Goal: Transaction & Acquisition: Purchase product/service

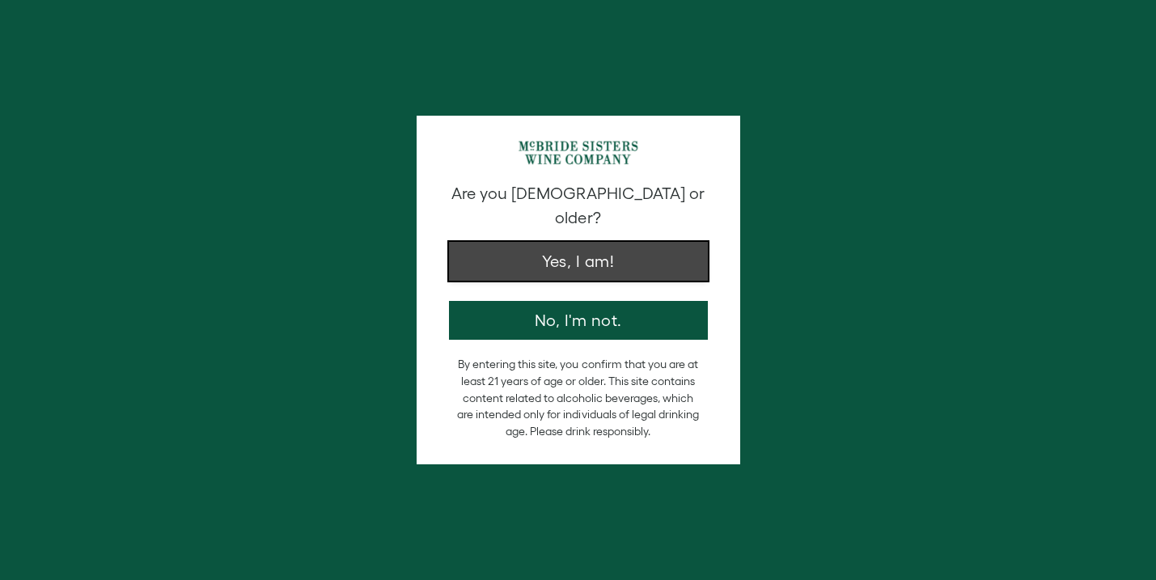
click at [584, 249] on button "Yes, I am!" at bounding box center [578, 261] width 259 height 39
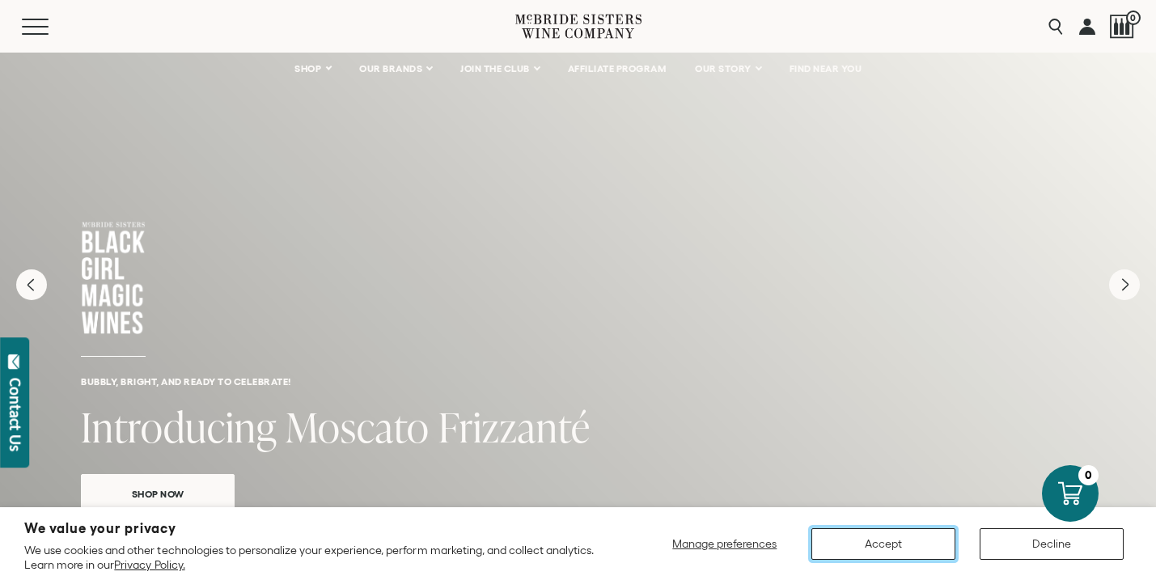
click at [865, 550] on button "Accept" at bounding box center [883, 544] width 144 height 32
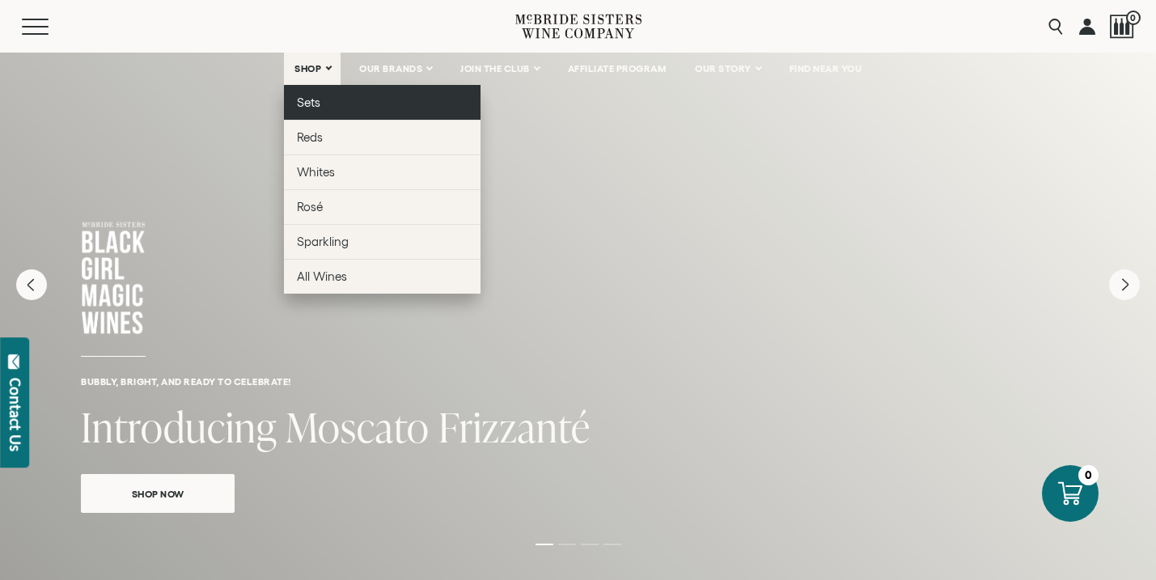
click at [308, 105] on span "Sets" at bounding box center [308, 102] width 23 height 14
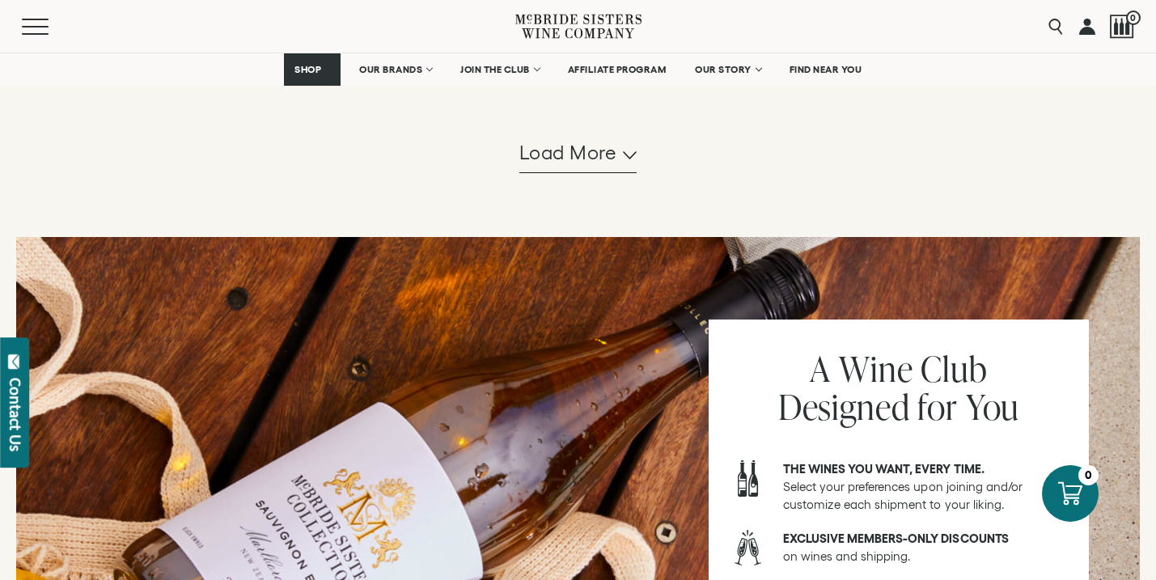
scroll to position [1709, 0]
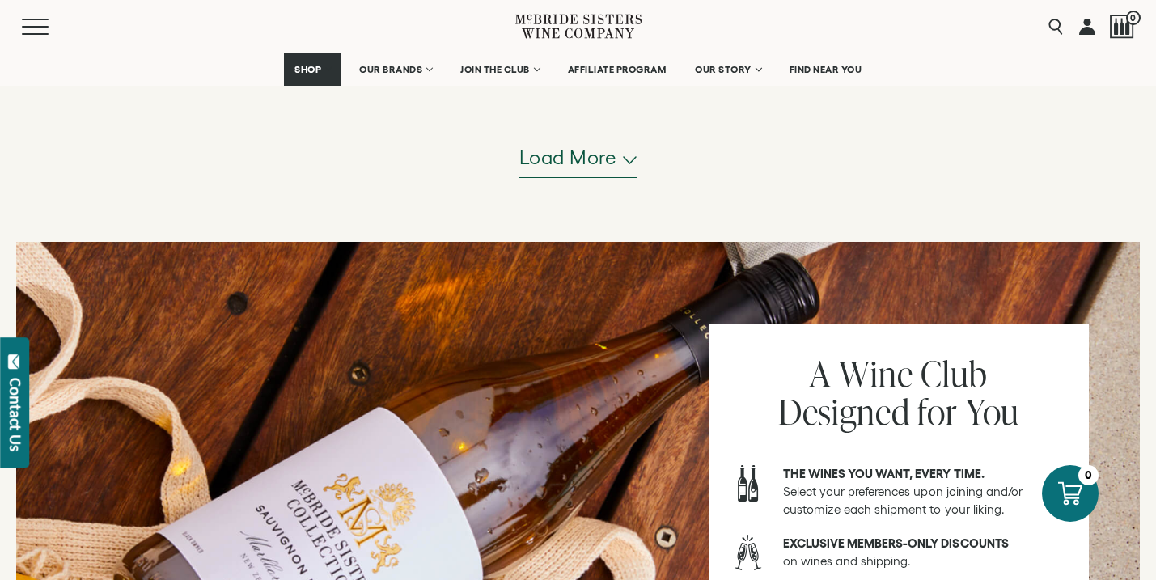
click at [595, 158] on span "Load more" at bounding box center [568, 158] width 98 height 28
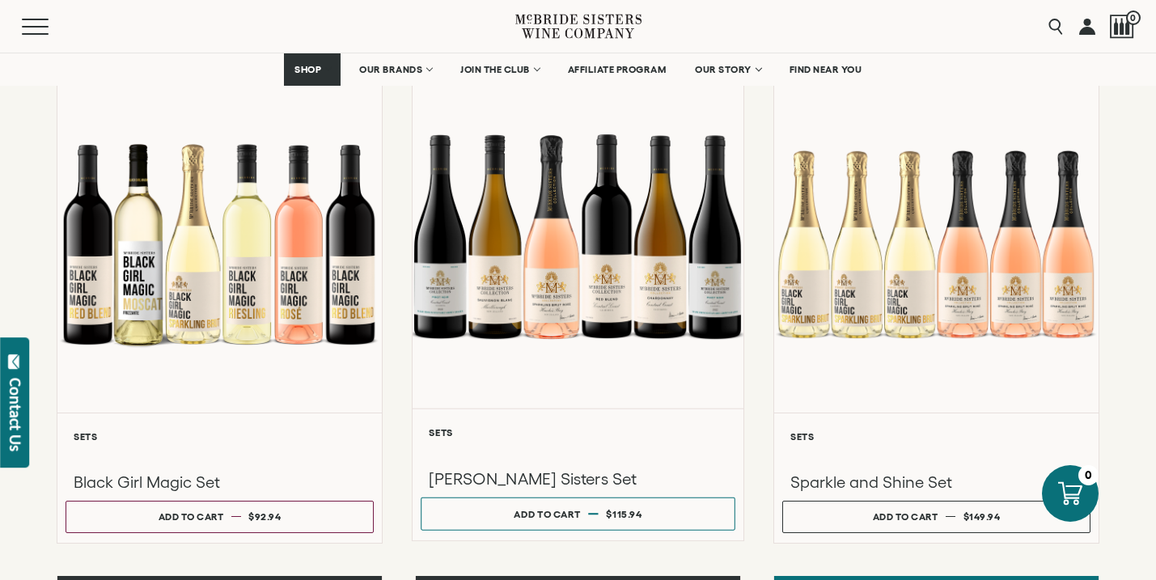
scroll to position [1251, 0]
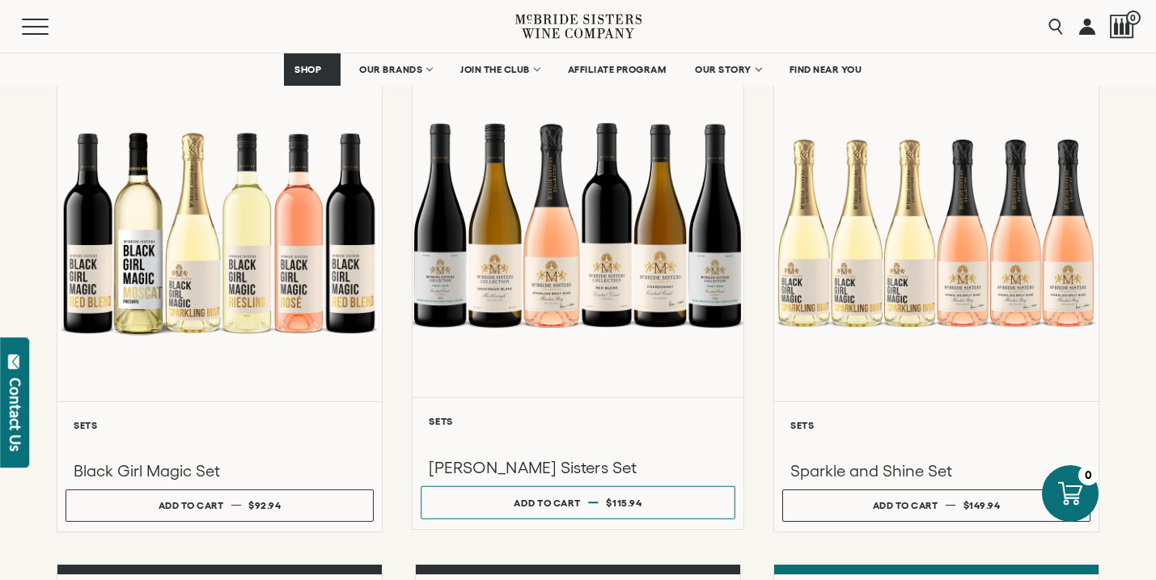
click at [606, 222] on div at bounding box center [578, 225] width 331 height 345
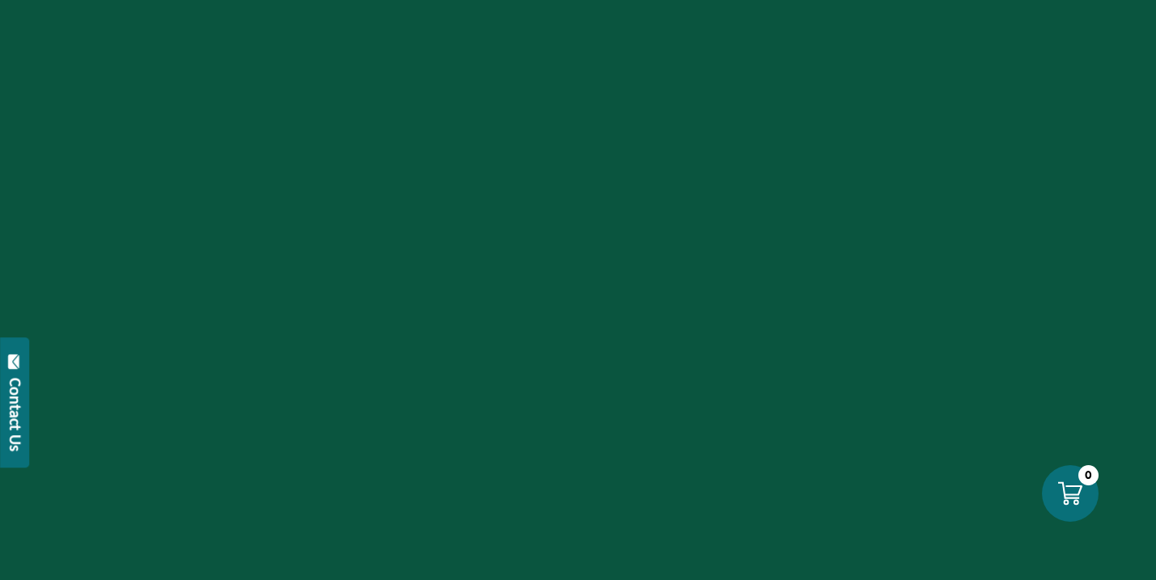
scroll to position [1251, 0]
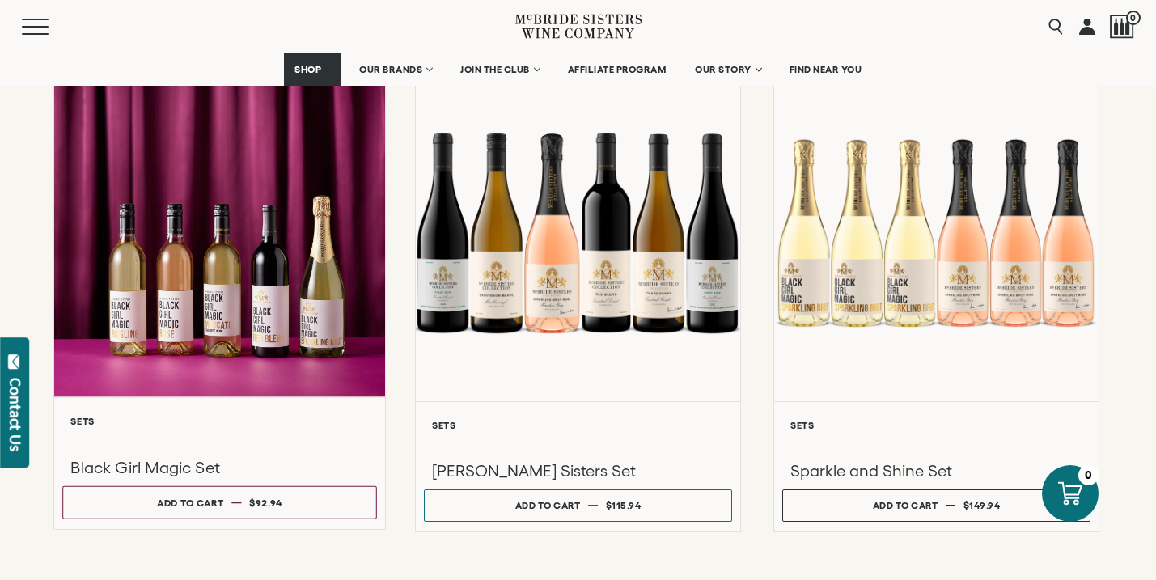
click at [180, 308] on div at bounding box center [219, 225] width 331 height 345
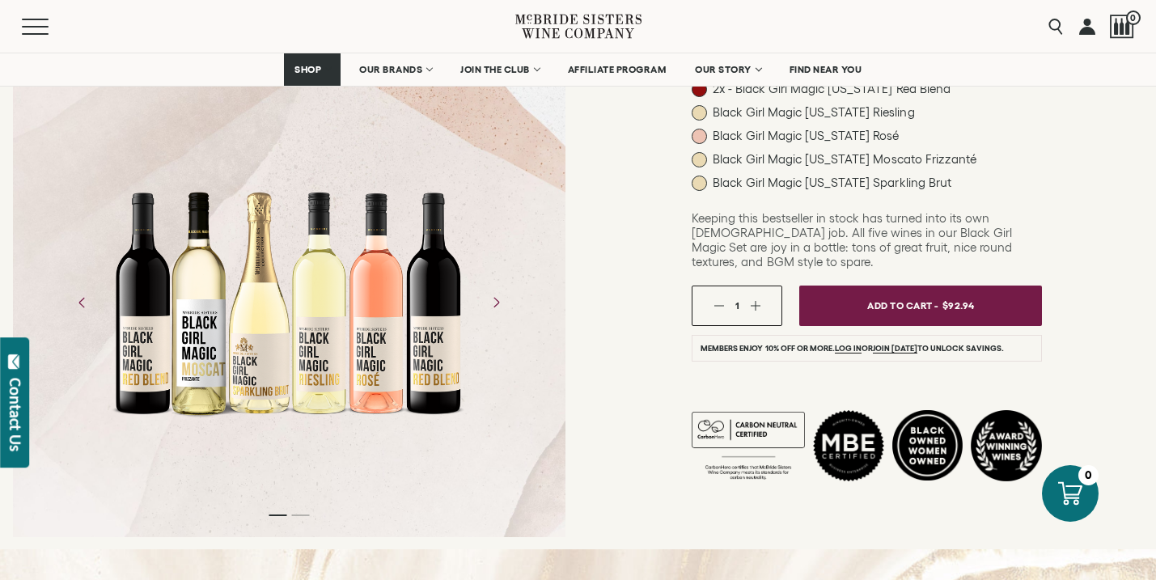
scroll to position [252, 0]
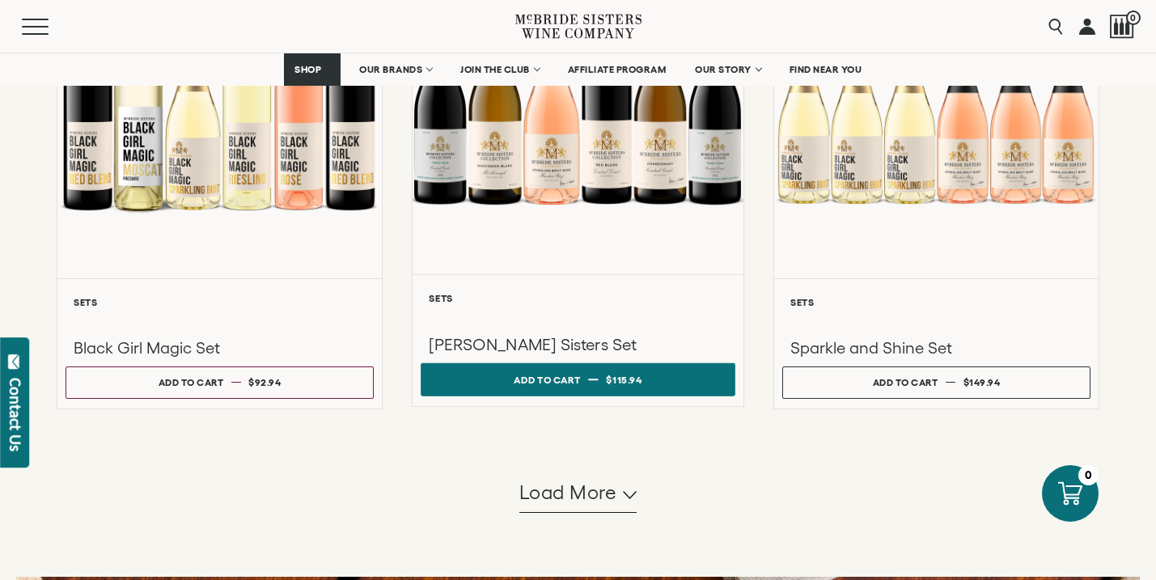
scroll to position [1357, 0]
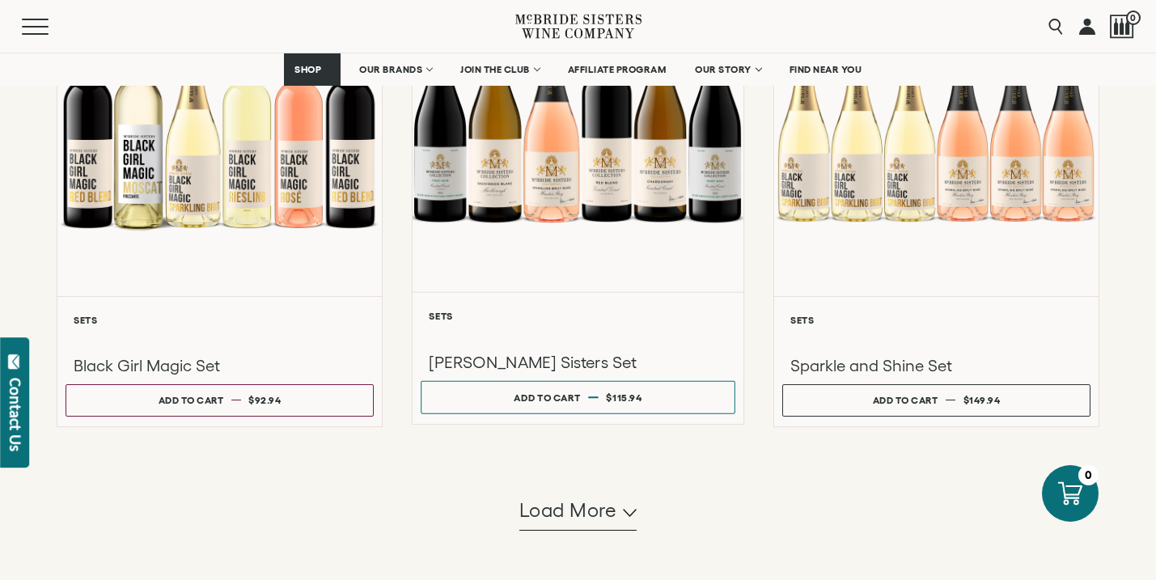
click at [617, 171] on div at bounding box center [578, 119] width 331 height 345
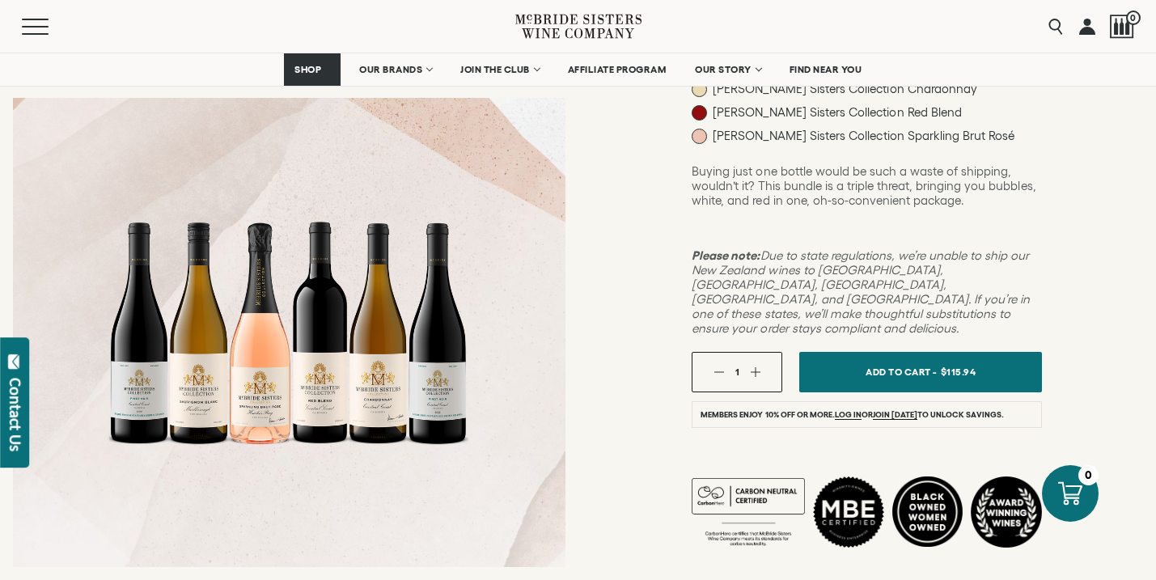
scroll to position [320, 0]
click at [900, 400] on li "Members enjoy 10% off or more. Log in or join [DATE] to unlock savings." at bounding box center [867, 413] width 350 height 27
click at [900, 409] on link "join today" at bounding box center [895, 414] width 44 height 10
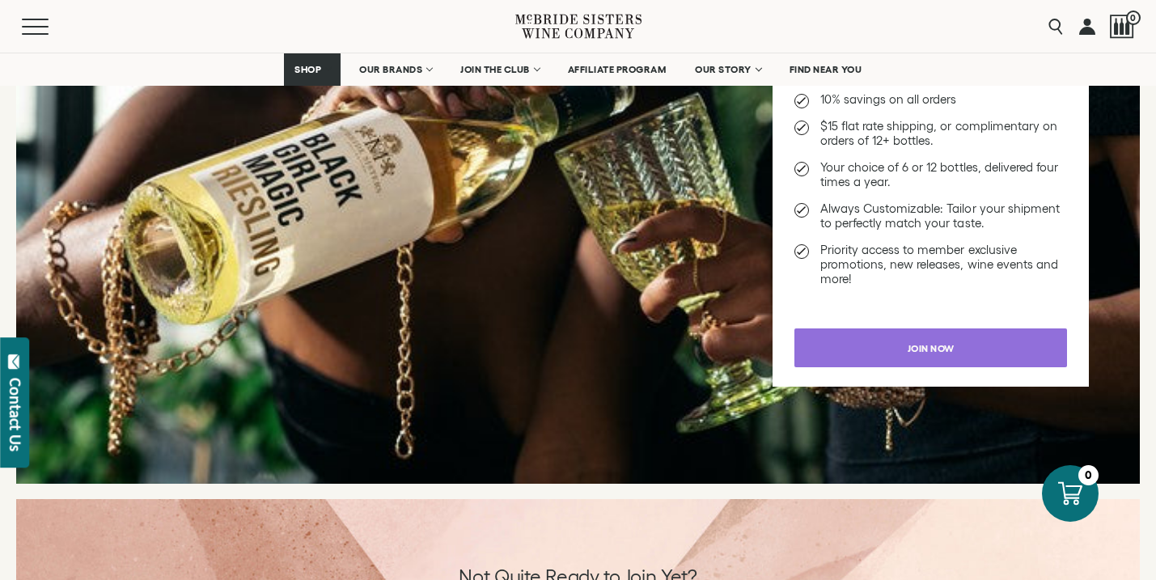
scroll to position [2392, 0]
